Goal: Transaction & Acquisition: Purchase product/service

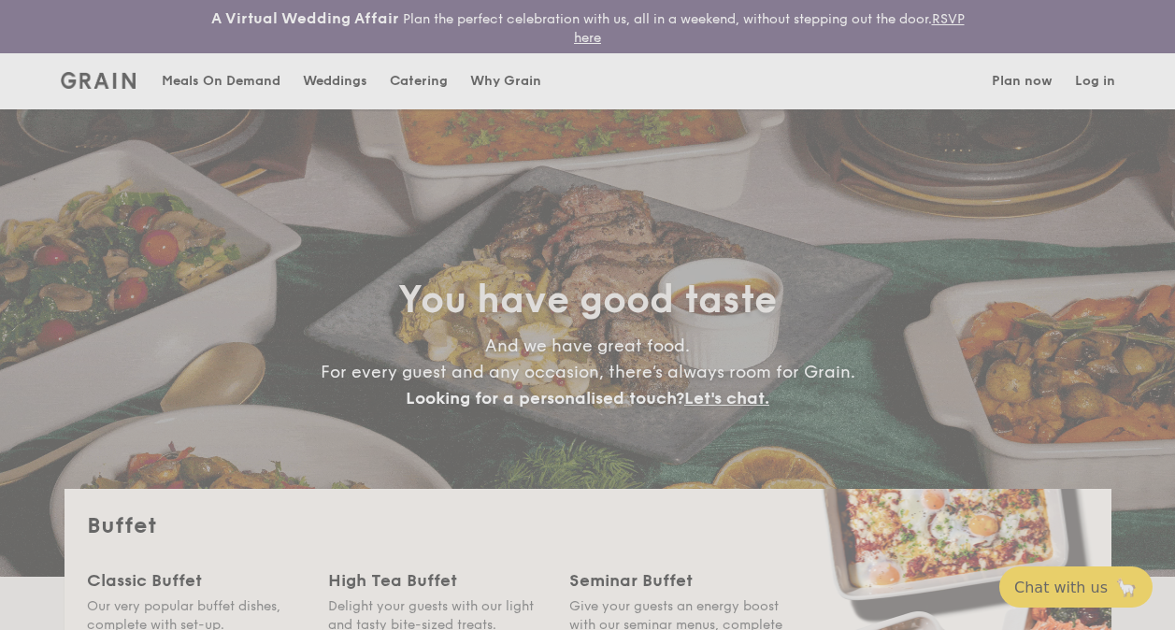
select select
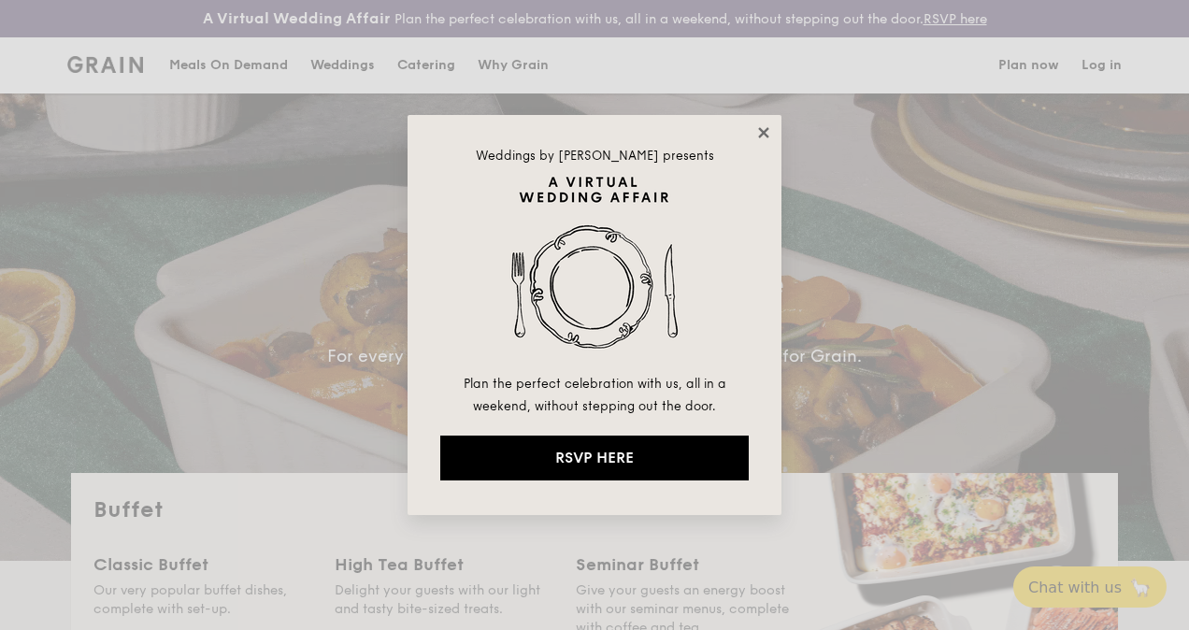
click at [761, 127] on icon at bounding box center [763, 132] width 17 height 17
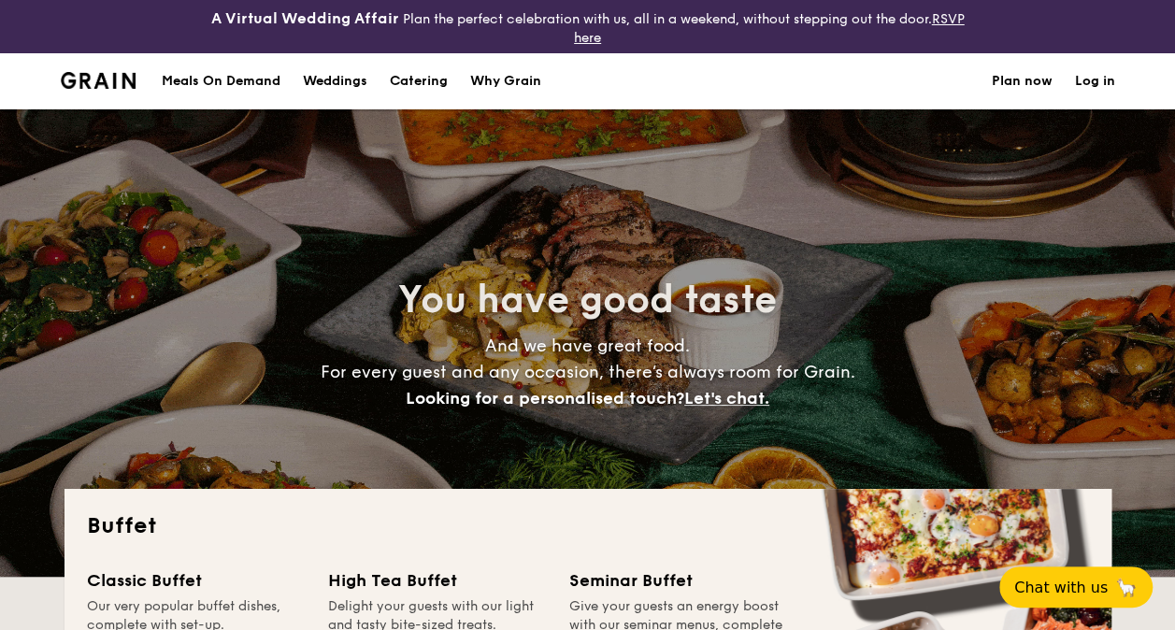
click at [1080, 81] on link "Log in" at bounding box center [1095, 81] width 40 height 56
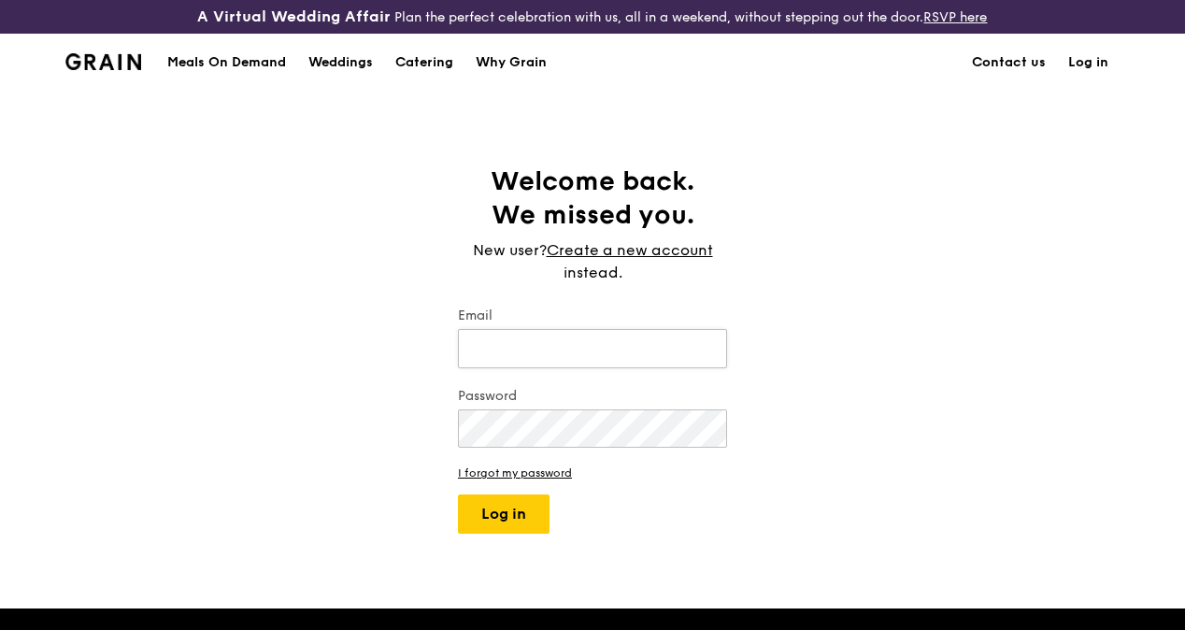
click at [516, 350] on input "Email" at bounding box center [592, 348] width 269 height 39
type input "[PERSON_NAME][EMAIL_ADDRESS][DOMAIN_NAME]"
click at [520, 534] on button "Log in" at bounding box center [504, 513] width 92 height 39
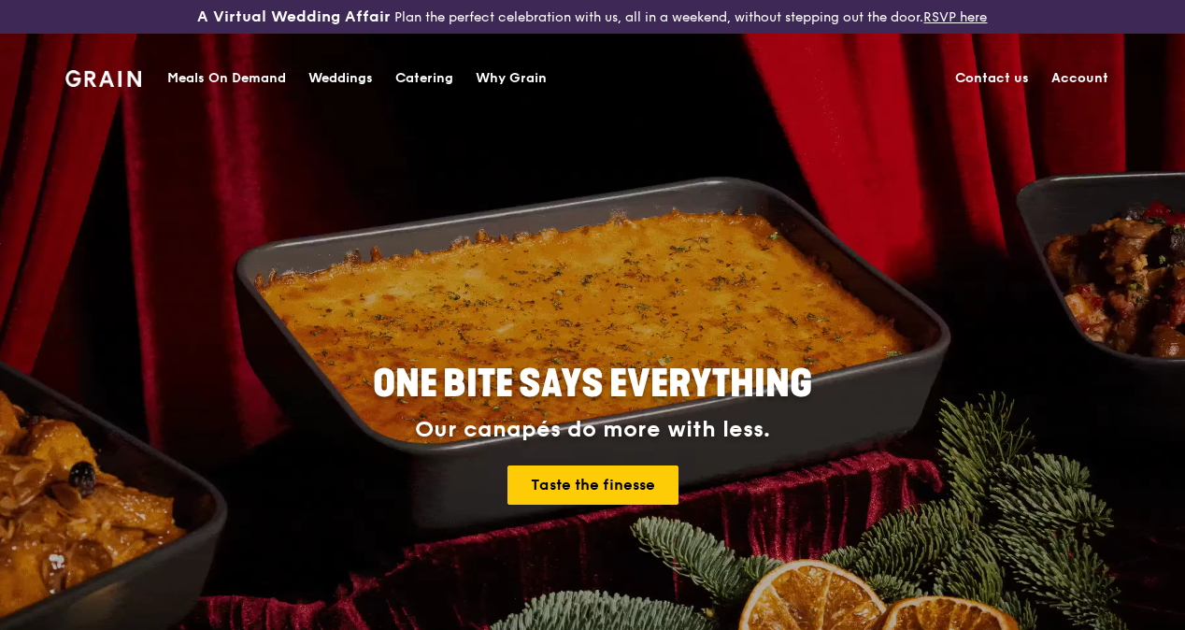
click at [215, 82] on div "Meals On Demand" at bounding box center [226, 78] width 119 height 56
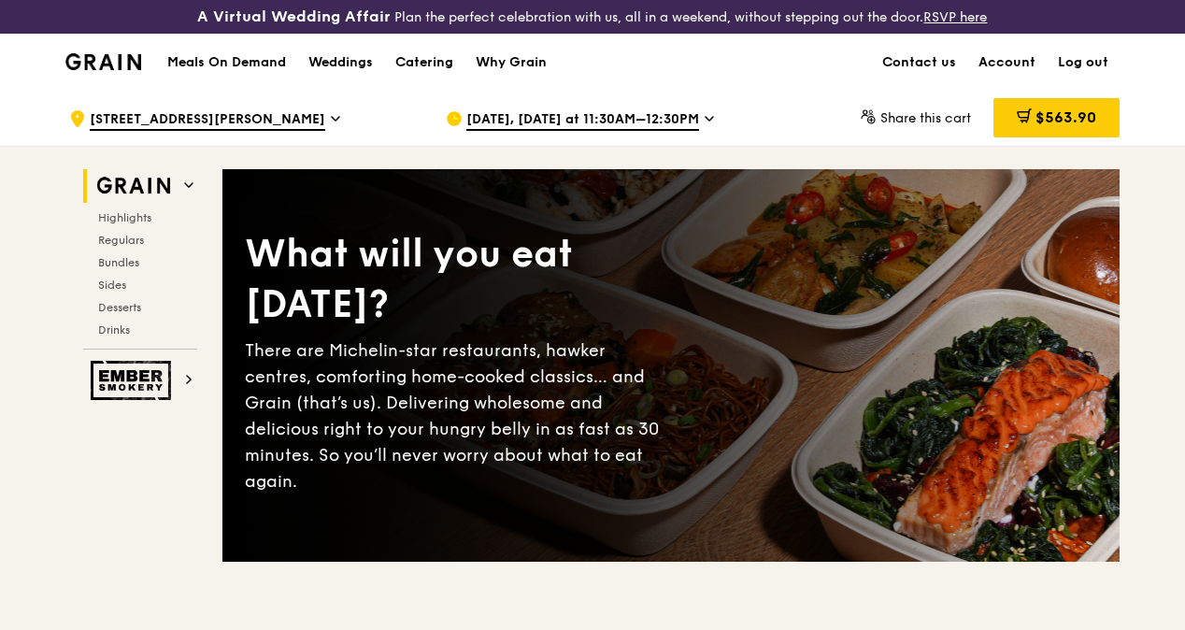
click at [714, 127] on icon at bounding box center [709, 118] width 9 height 17
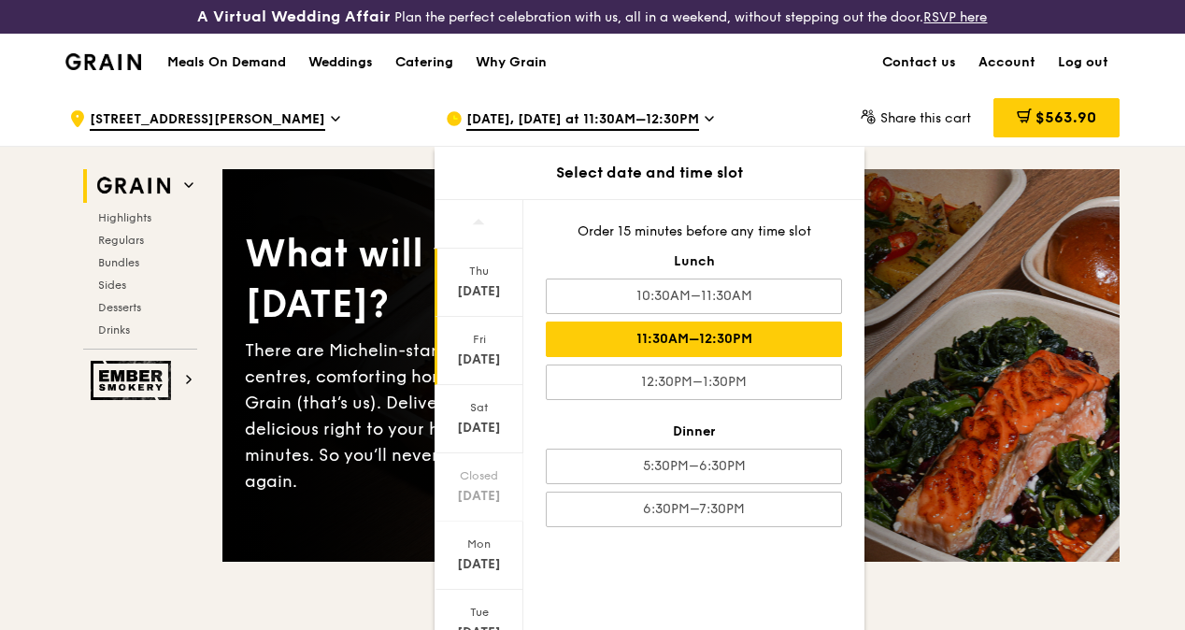
click at [490, 295] on div "Thu Sep 18" at bounding box center [479, 283] width 89 height 68
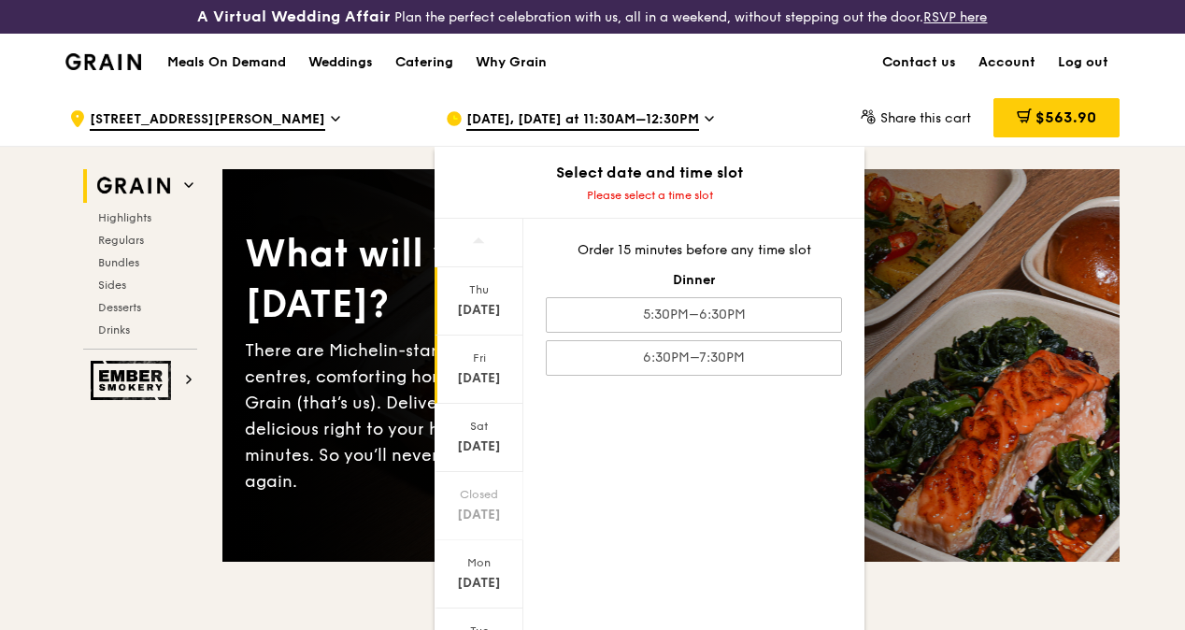
click at [478, 365] on div "Fri" at bounding box center [478, 357] width 83 height 15
